Goal: Information Seeking & Learning: Find specific fact

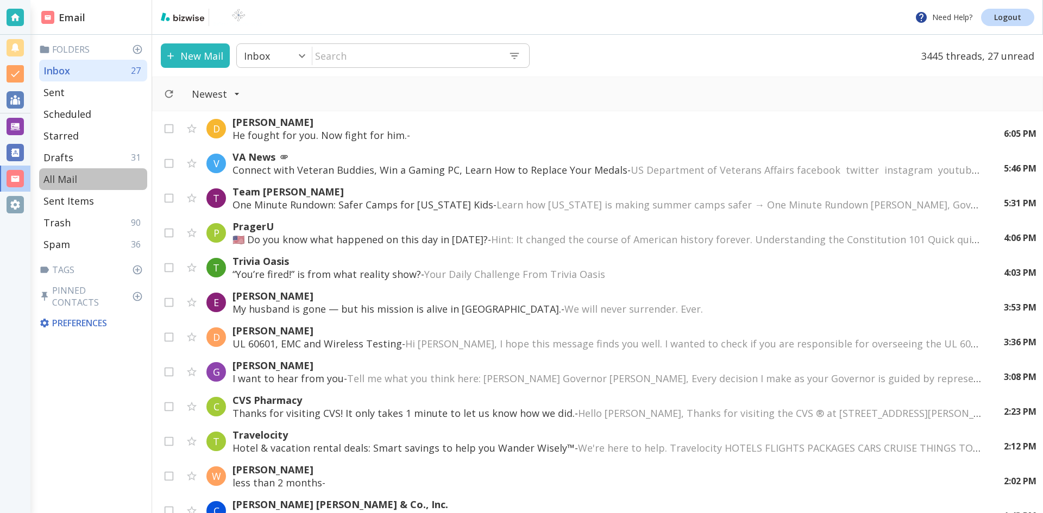
click at [68, 176] on p "All Mail" at bounding box center [60, 179] width 34 height 13
type input "5"
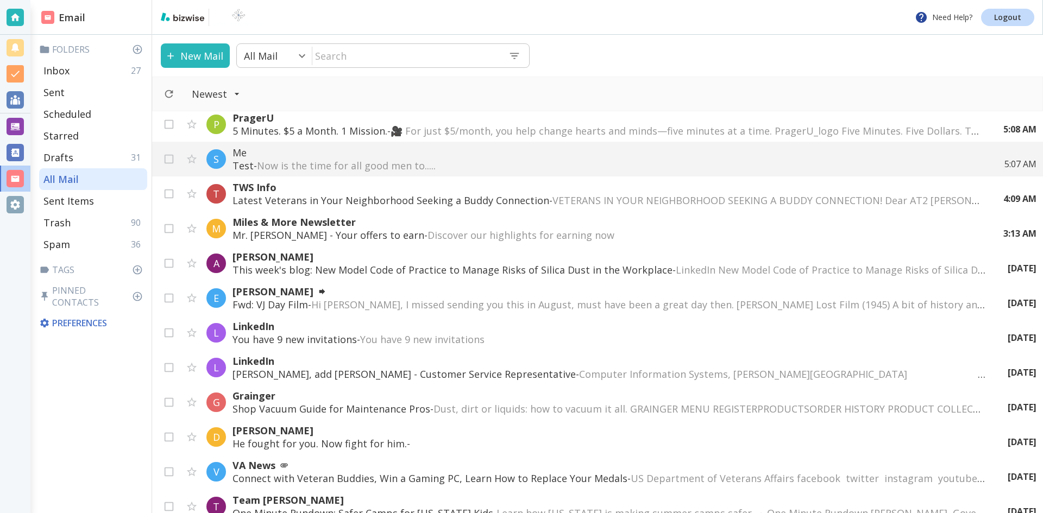
scroll to position [163, 0]
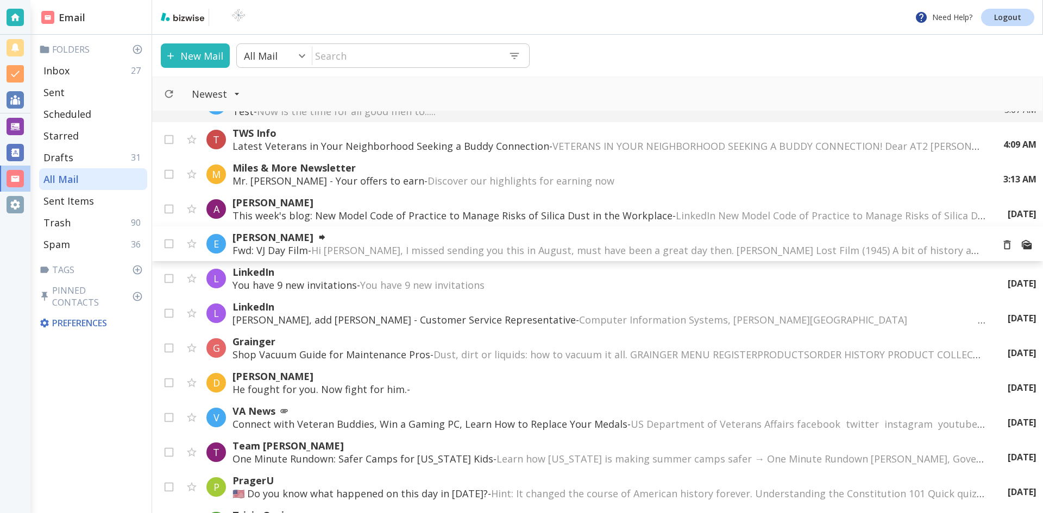
click at [413, 248] on span "Hi [PERSON_NAME], I missed sending you this in August, must have been a great d…" at bounding box center [896, 250] width 1170 height 13
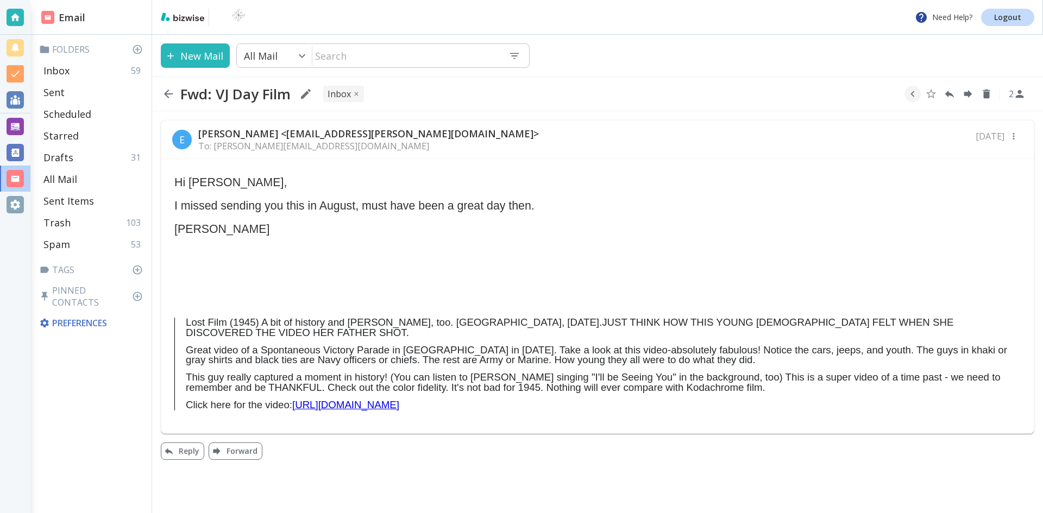
click at [168, 90] on icon "button" at bounding box center [168, 94] width 9 height 9
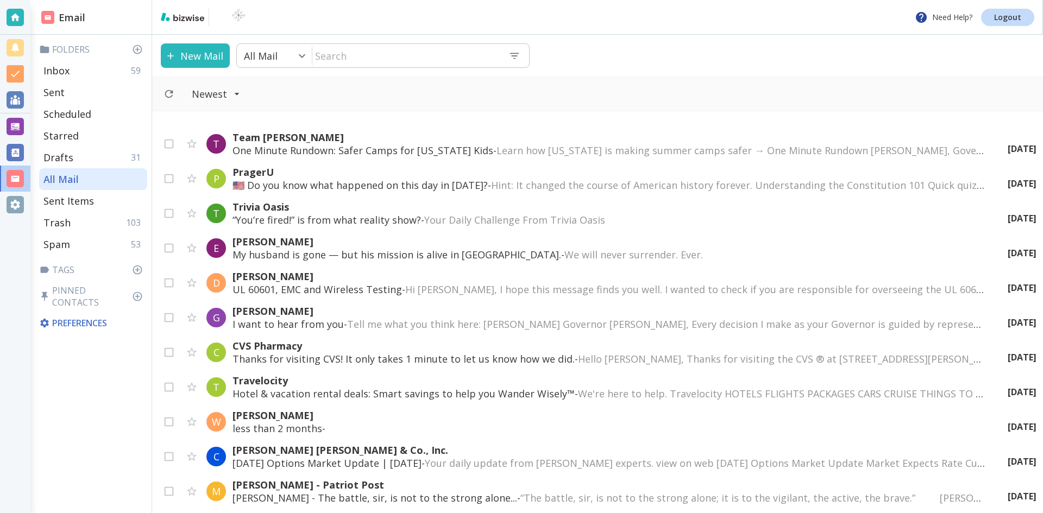
scroll to position [543, 0]
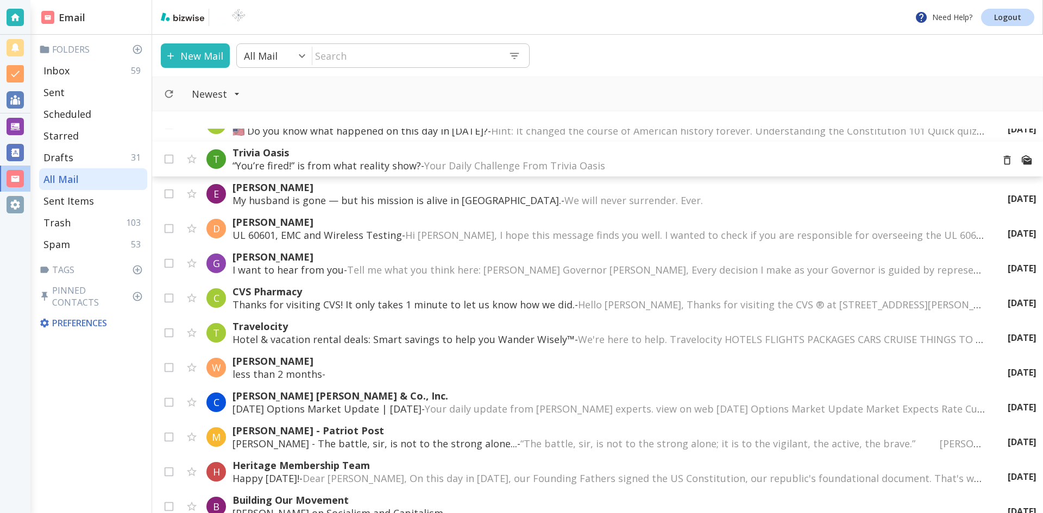
click at [336, 161] on p "“You’re fired!” is from what reality show? - Your Daily Challenge From Trivia O…" at bounding box center [609, 165] width 752 height 13
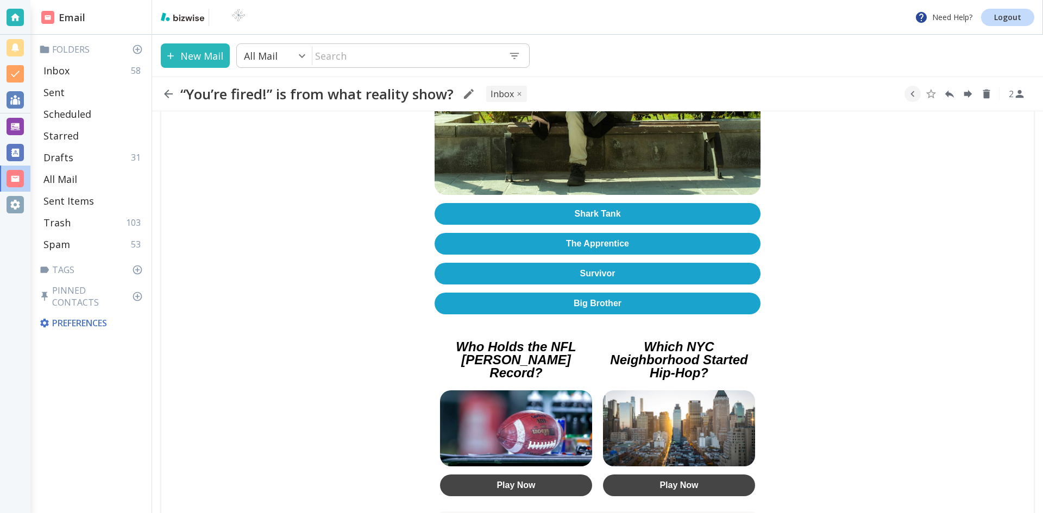
scroll to position [326, 0]
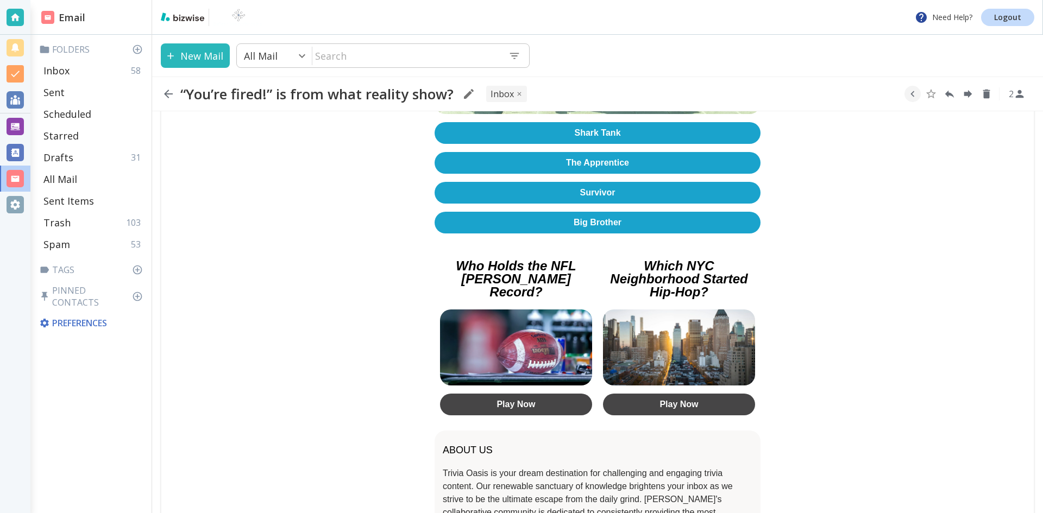
click at [586, 144] on link "Shark Tank" at bounding box center [598, 133] width 326 height 22
click at [590, 144] on link "Shark Tank" at bounding box center [598, 133] width 326 height 22
click at [167, 91] on icon "button" at bounding box center [168, 94] width 9 height 9
